Goal: Task Accomplishment & Management: Manage account settings

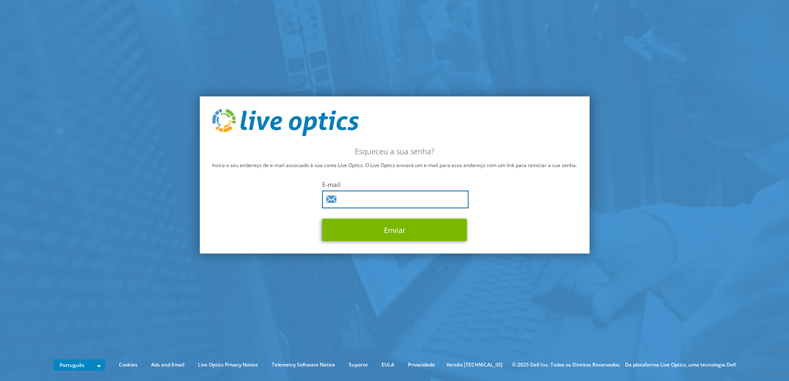
click at [397, 199] on input "text" at bounding box center [395, 199] width 147 height 18
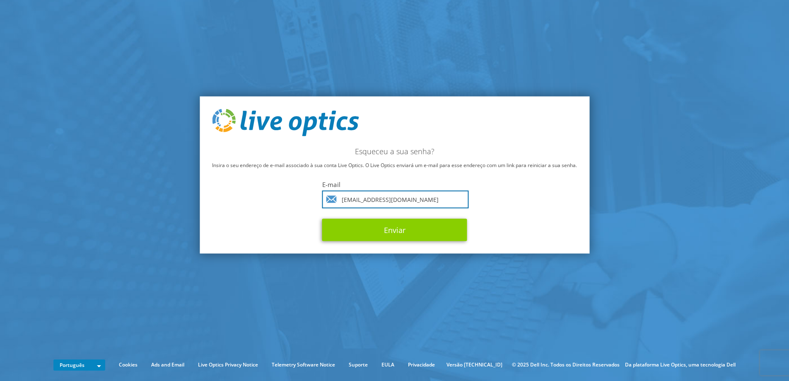
type input "chirose@tce.sp.gov.br"
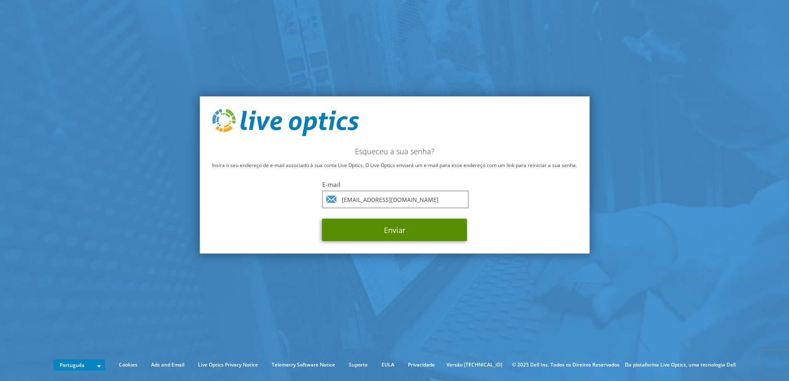
click at [447, 230] on button "Enviar" at bounding box center [394, 229] width 145 height 22
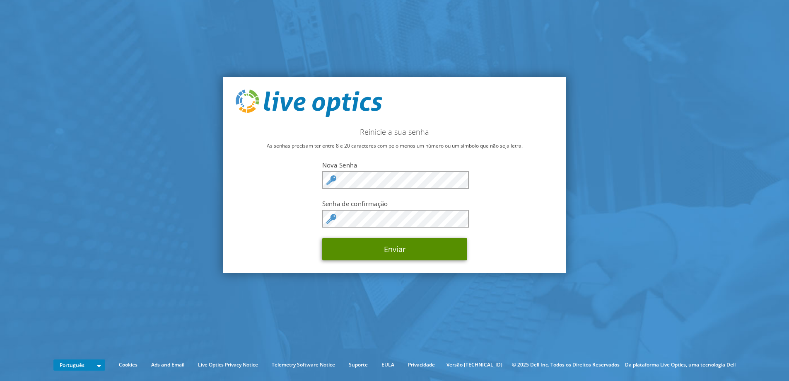
click at [403, 254] on button "Enviar" at bounding box center [394, 249] width 145 height 22
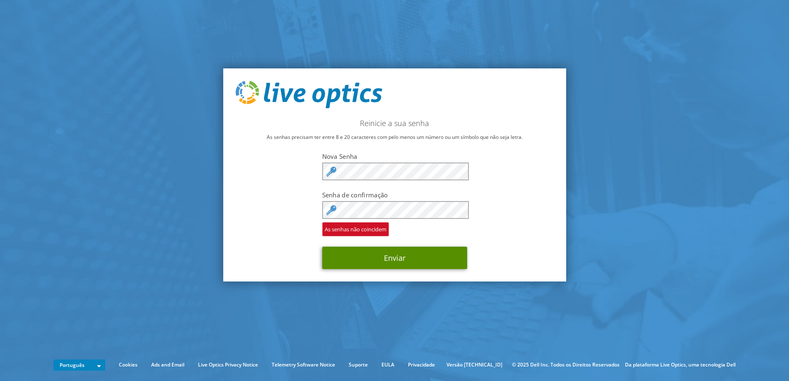
click at [403, 257] on button "Enviar" at bounding box center [394, 257] width 145 height 22
